Goal: Navigation & Orientation: Find specific page/section

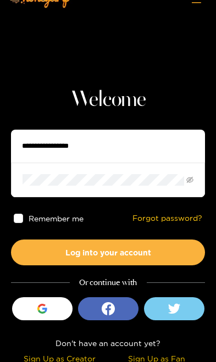
click at [112, 170] on span at bounding box center [108, 180] width 194 height 34
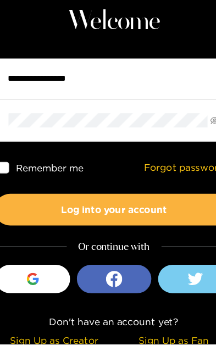
scroll to position [29, 0]
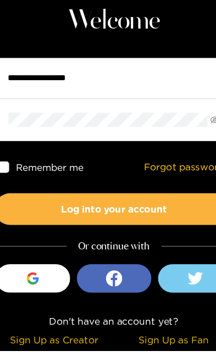
click at [37, 304] on icon "button" at bounding box center [41, 306] width 8 height 4
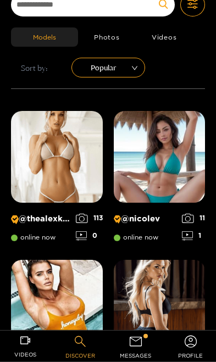
scroll to position [46, 0]
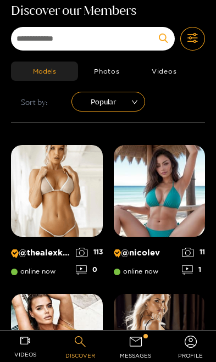
click at [140, 347] on icon at bounding box center [135, 341] width 15 height 15
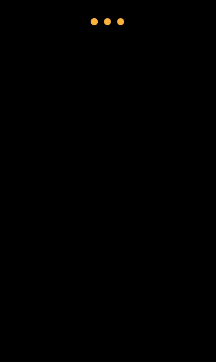
scroll to position [29, 0]
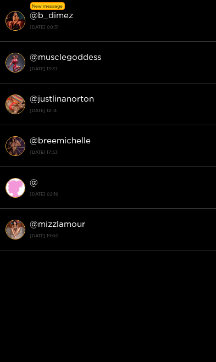
click at [49, 18] on strong "@ b_dimez" at bounding box center [51, 14] width 43 height 9
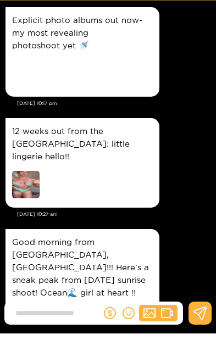
scroll to position [2443, 0]
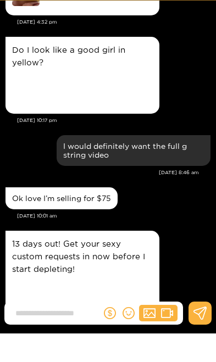
click at [23, 312] on div "Preview" at bounding box center [25, 325] width 27 height 27
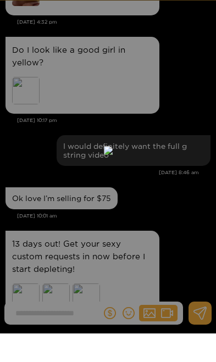
click at [113, 175] on img at bounding box center [108, 179] width 9 height 9
click at [113, 183] on img at bounding box center [108, 179] width 9 height 9
click at [113, 175] on img at bounding box center [108, 179] width 9 height 9
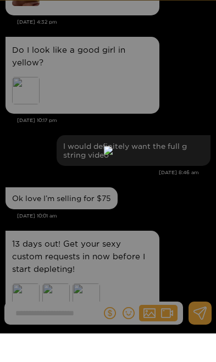
click at [113, 175] on img at bounding box center [108, 179] width 9 height 9
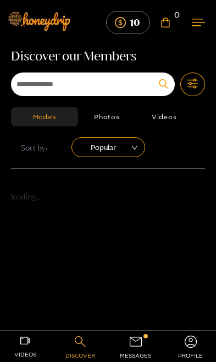
scroll to position [46, 0]
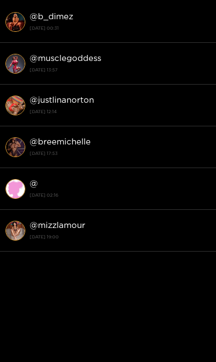
scroll to position [29, 0]
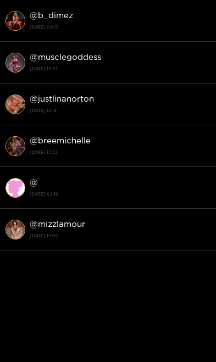
click at [51, 23] on strong "[DATE] 00:31" at bounding box center [120, 27] width 181 height 10
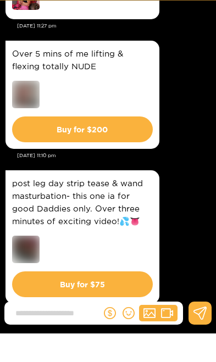
scroll to position [1341, 0]
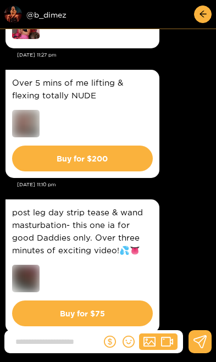
click at [48, 20] on div "Preview @ b_dimez" at bounding box center [65, 14] width 123 height 18
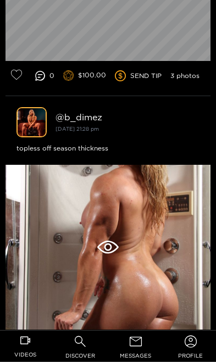
scroll to position [6792, 0]
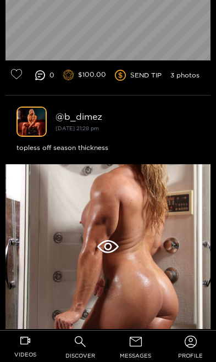
click at [149, 216] on div at bounding box center [107, 246] width 205 height 165
